Goal: Task Accomplishment & Management: Manage account settings

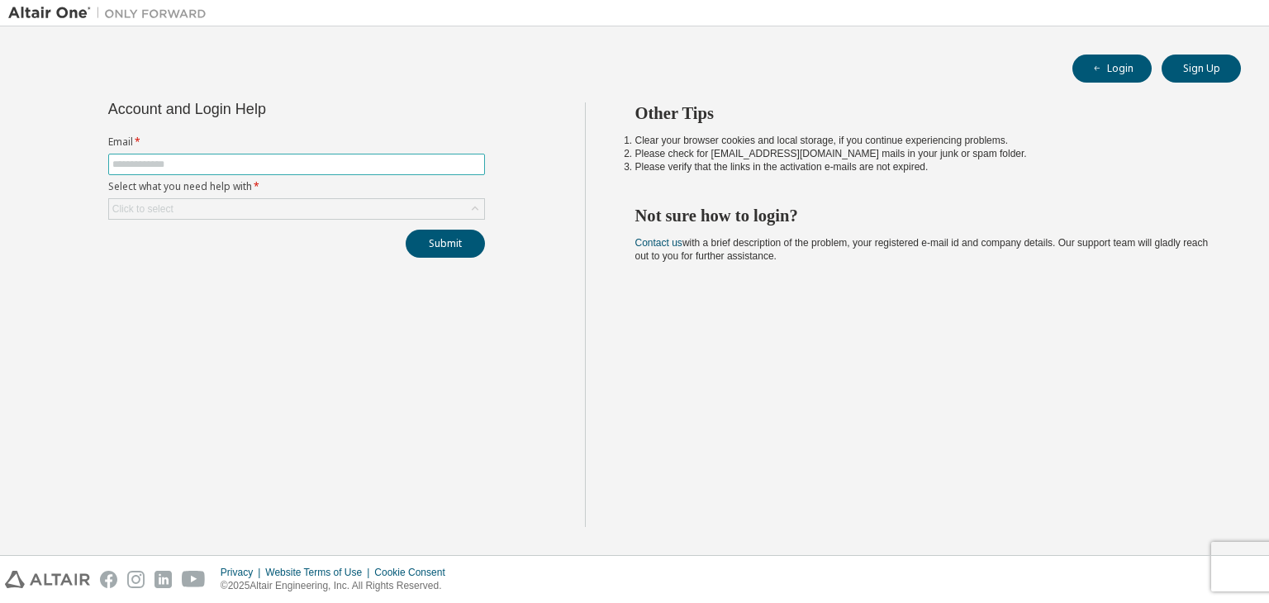
click at [397, 169] on input "text" at bounding box center [296, 164] width 368 height 13
click at [416, 159] on input "text" at bounding box center [296, 164] width 368 height 13
type input "*"
click at [280, 158] on input "*" at bounding box center [296, 164] width 368 height 13
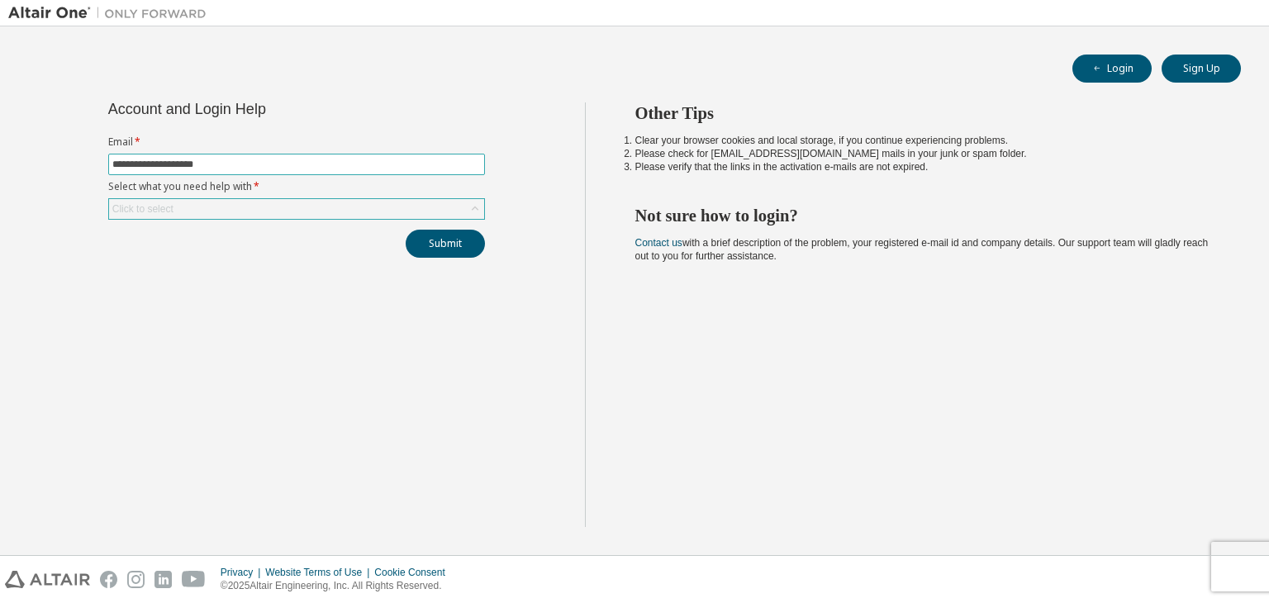
type input "**********"
click at [292, 201] on div "Click to select" at bounding box center [296, 209] width 375 height 20
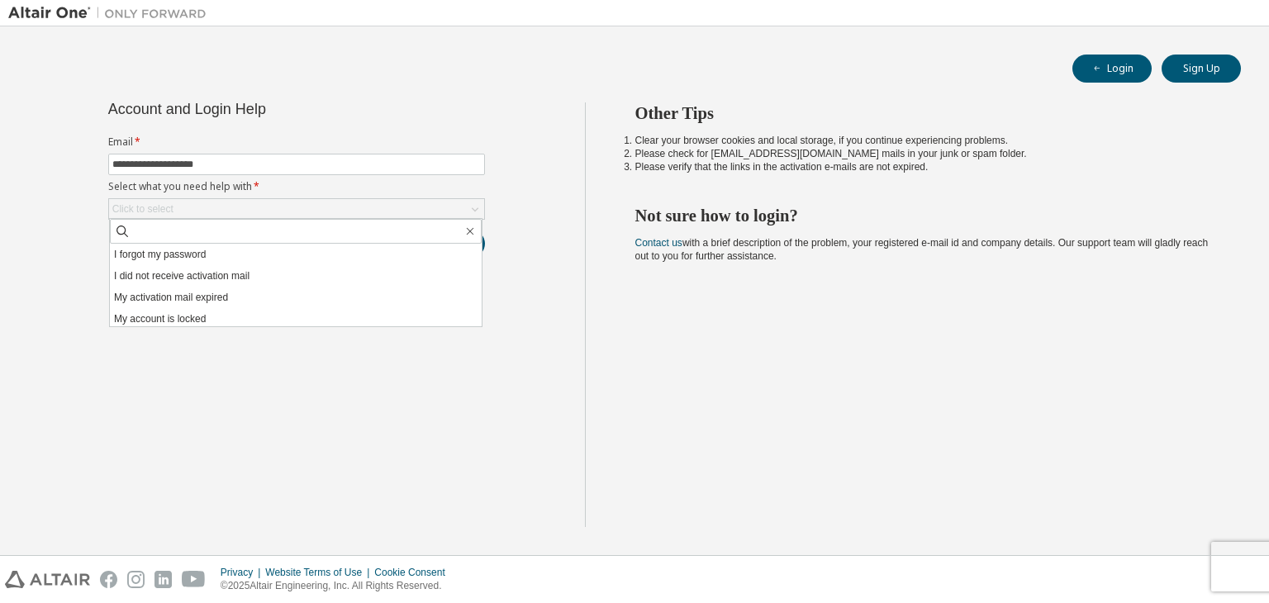
click at [253, 247] on li "I forgot my password" at bounding box center [296, 254] width 372 height 21
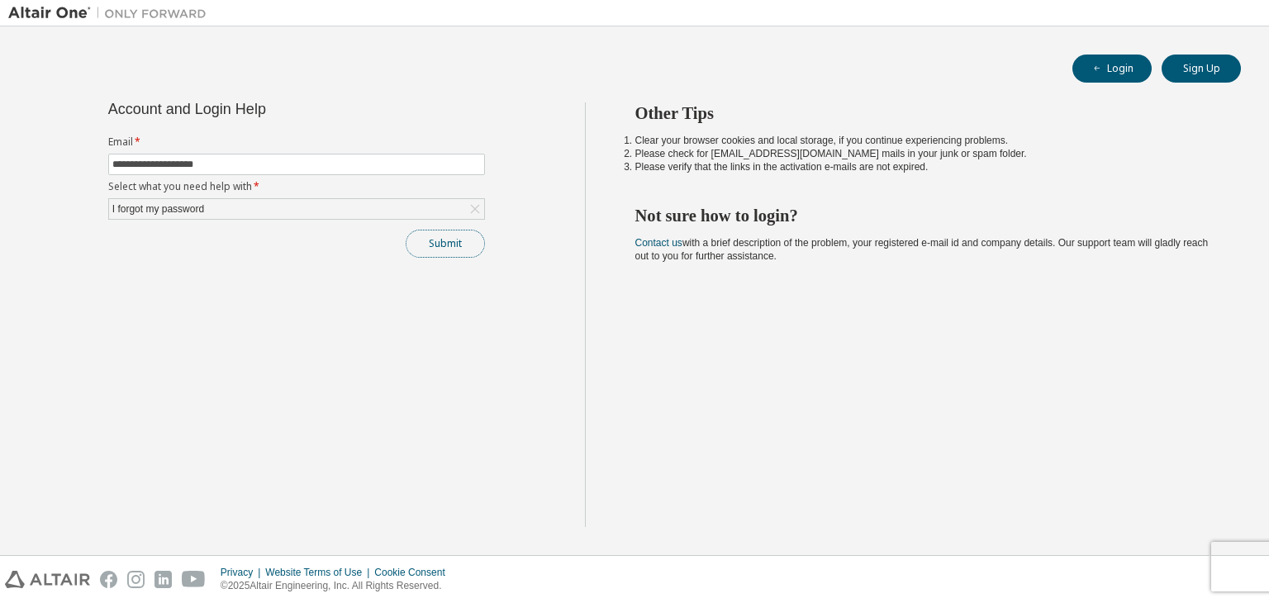
click at [430, 245] on button "Submit" at bounding box center [445, 244] width 79 height 28
